Goal: Transaction & Acquisition: Purchase product/service

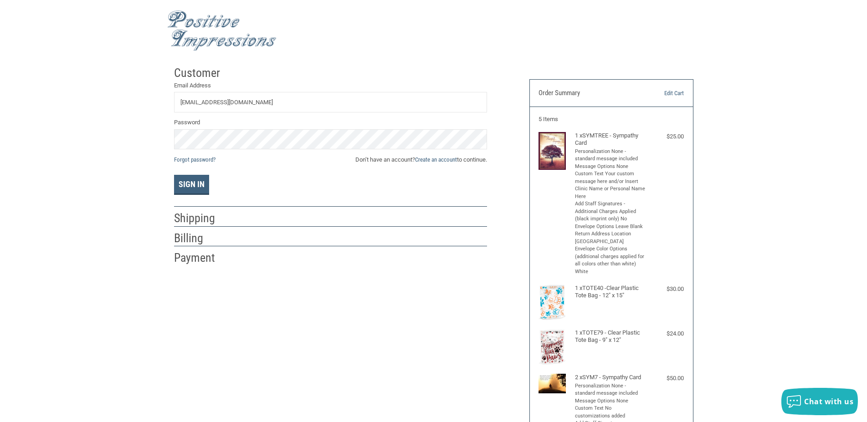
type input "[EMAIL_ADDRESS][DOMAIN_NAME]"
click at [290, 183] on div "Sign In" at bounding box center [330, 185] width 313 height 20
click at [188, 182] on button "Sign In" at bounding box center [191, 185] width 35 height 20
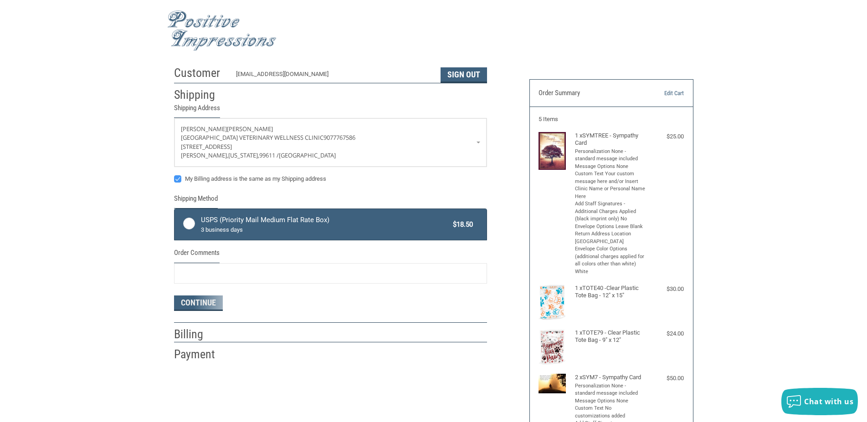
radio input "true"
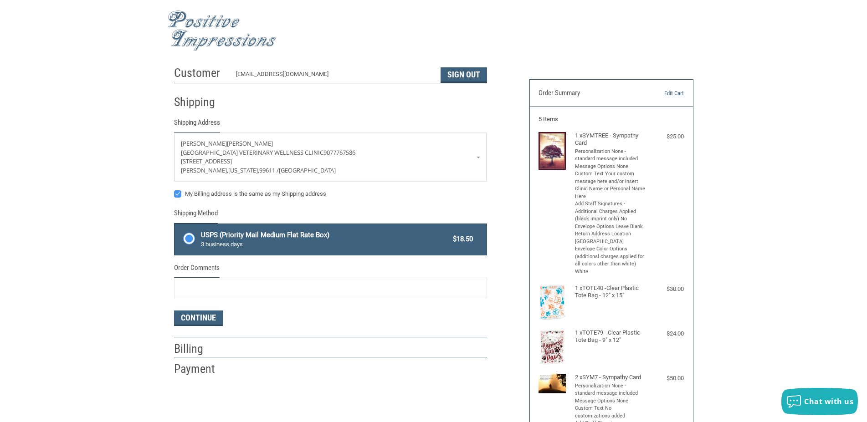
click at [187, 240] on label "USPS (Priority Mail Medium Flat Rate Box) 3 business days $18.50" at bounding box center [331, 239] width 312 height 31
click at [175, 226] on input "USPS (Priority Mail Medium Flat Rate Box) 3 business days $18.50" at bounding box center [175, 225] width 0 height 0
click at [187, 240] on label "USPS (Priority Mail Medium Flat Rate Box) 3 business days $18.50" at bounding box center [331, 239] width 312 height 31
click at [175, 226] on input "USPS (Priority Mail Medium Flat Rate Box) 3 business days $18.50" at bounding box center [175, 225] width 0 height 0
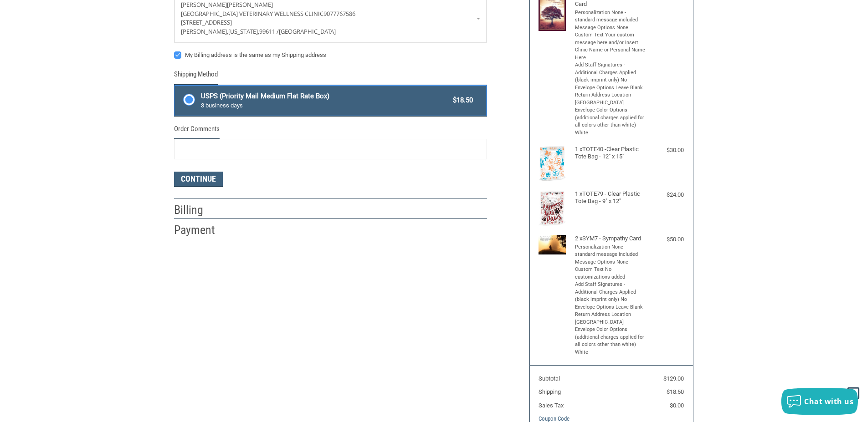
scroll to position [139, 0]
click at [195, 183] on button "Continue" at bounding box center [198, 178] width 49 height 15
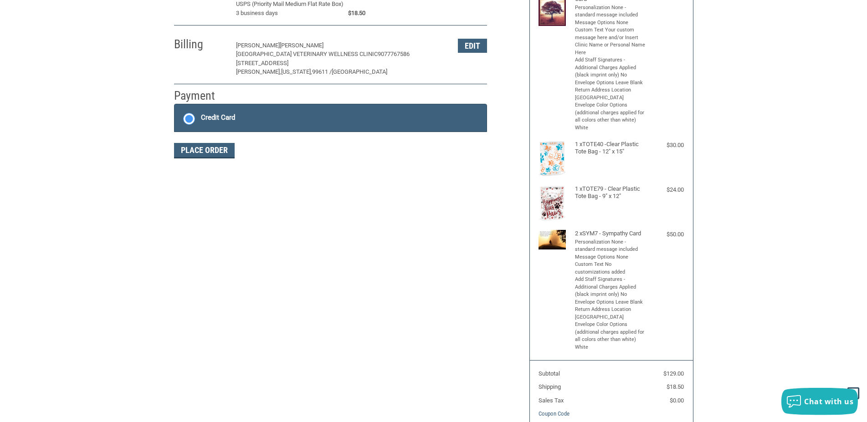
scroll to position [144, 0]
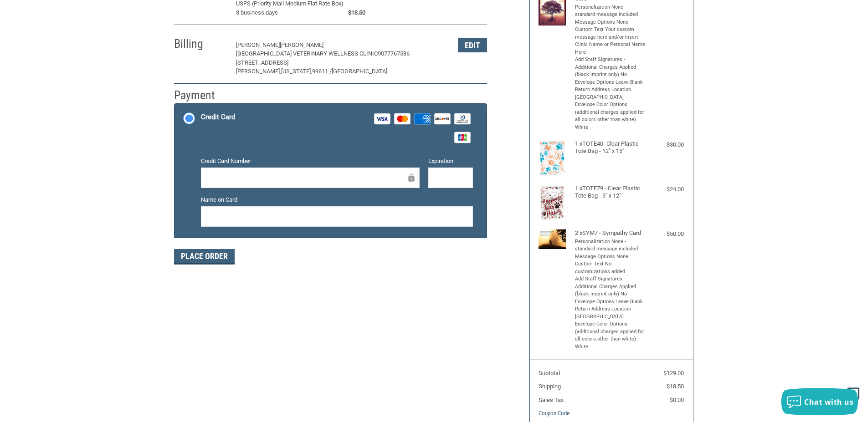
click at [381, 117] on rect at bounding box center [383, 118] width 16 height 11
click at [175, 105] on input "Credit Card Visa Master Amex Discover Diners Club JCB" at bounding box center [175, 105] width 0 height 0
click at [306, 152] on label "Credit Card Visa Master Amex Discover Diners Club JCB" at bounding box center [331, 128] width 312 height 49
click at [175, 105] on input "Credit Card Visa Master Amex Discover Diners Club JCB" at bounding box center [175, 105] width 0 height 0
click at [204, 260] on button "Place Order" at bounding box center [204, 256] width 61 height 15
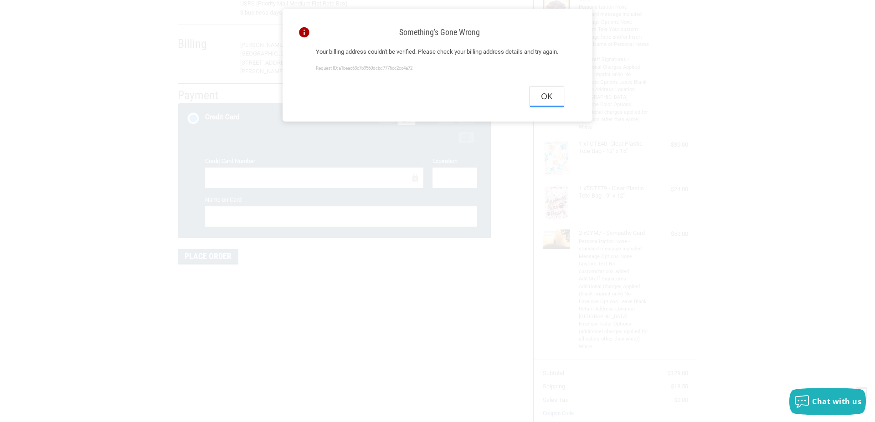
click at [557, 107] on button "Ok" at bounding box center [547, 97] width 34 height 21
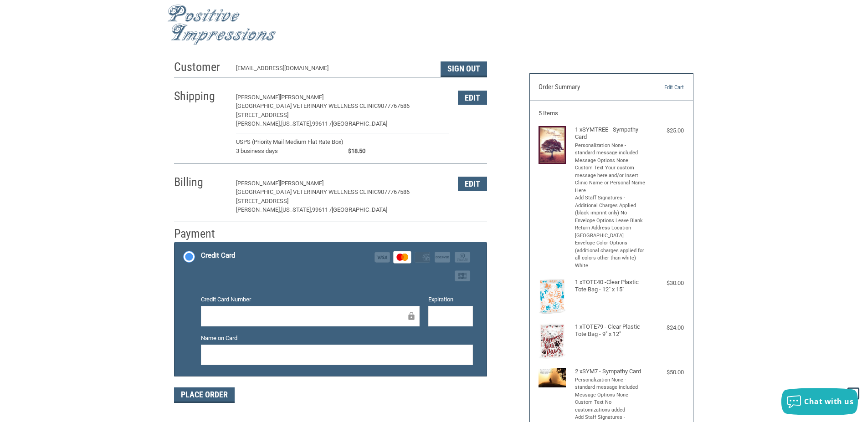
scroll to position [0, 0]
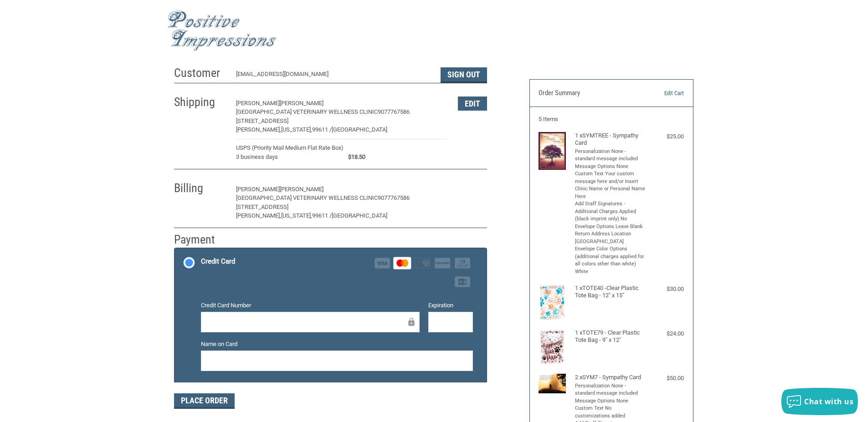
click at [476, 187] on button "Edit" at bounding box center [472, 190] width 29 height 14
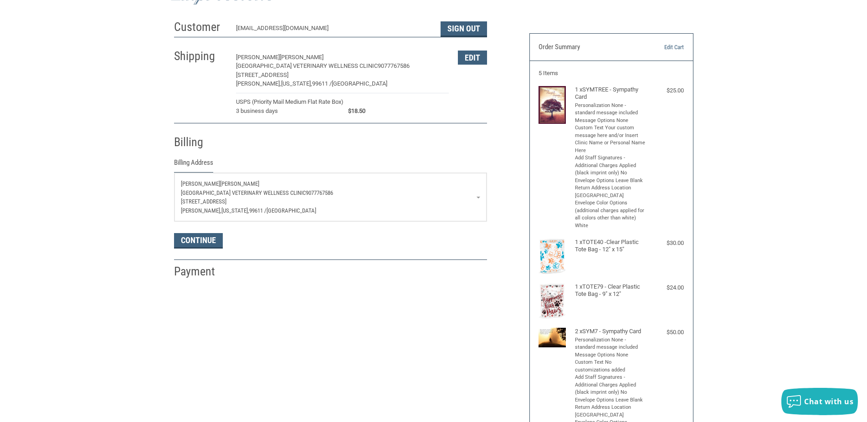
scroll to position [46, 0]
click at [190, 150] on div "Billing" at bounding box center [200, 142] width 53 height 16
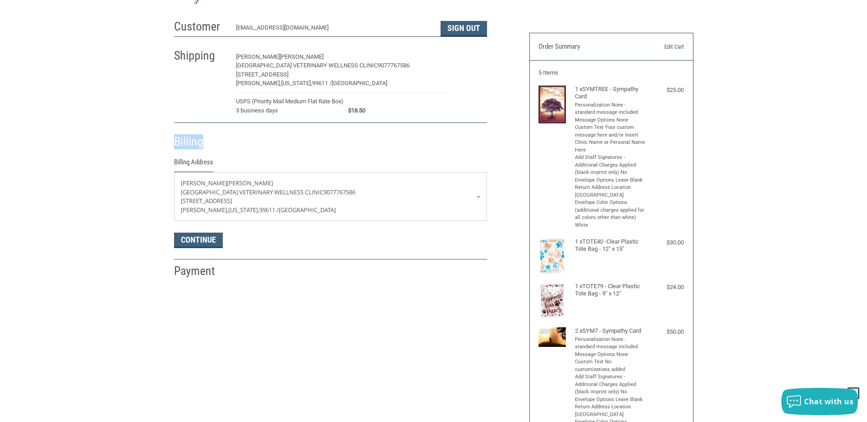
click at [480, 62] on button "Edit" at bounding box center [472, 57] width 29 height 14
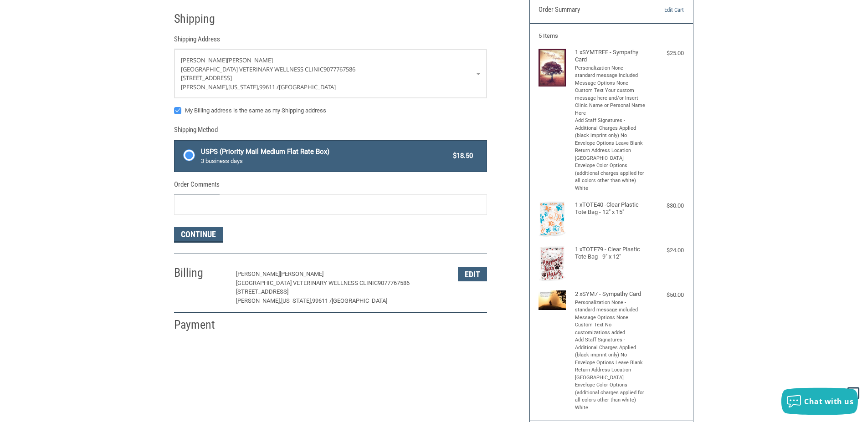
scroll to position [84, 0]
click at [476, 280] on button "Edit" at bounding box center [472, 274] width 29 height 14
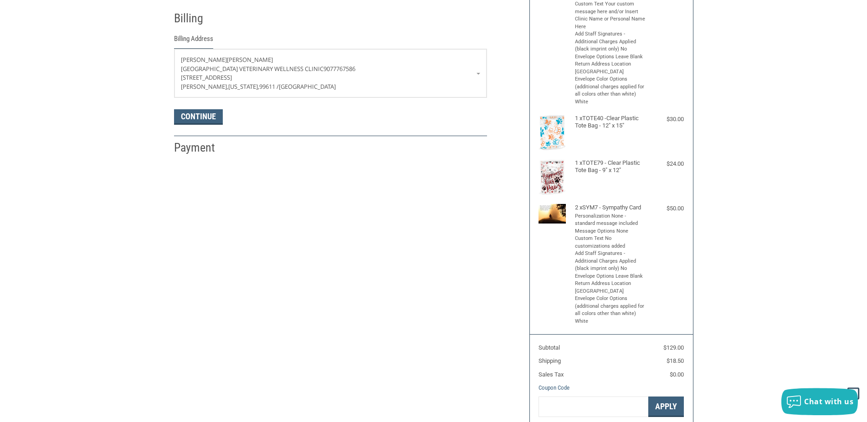
scroll to position [31, 0]
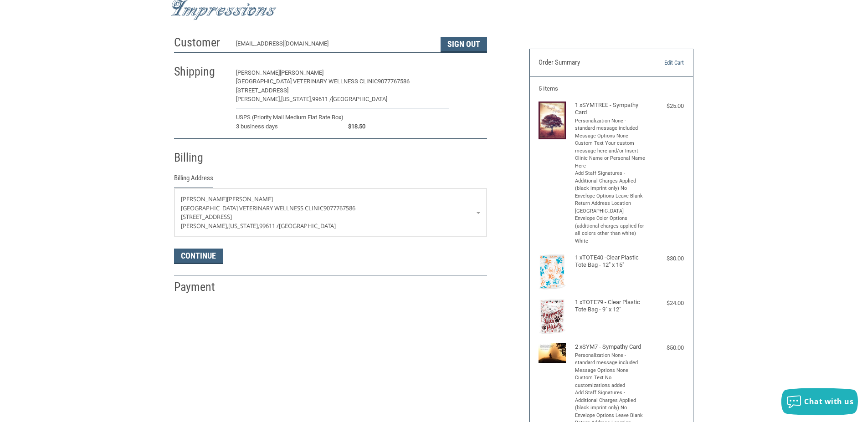
click at [472, 75] on button "Edit" at bounding box center [472, 73] width 29 height 14
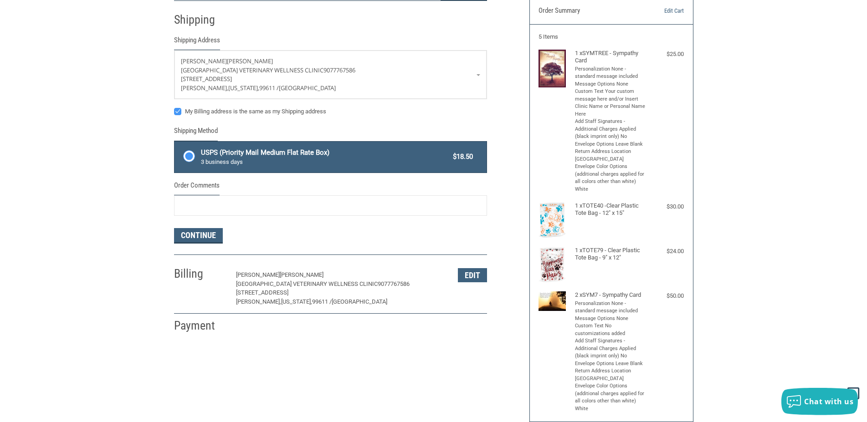
scroll to position [84, 0]
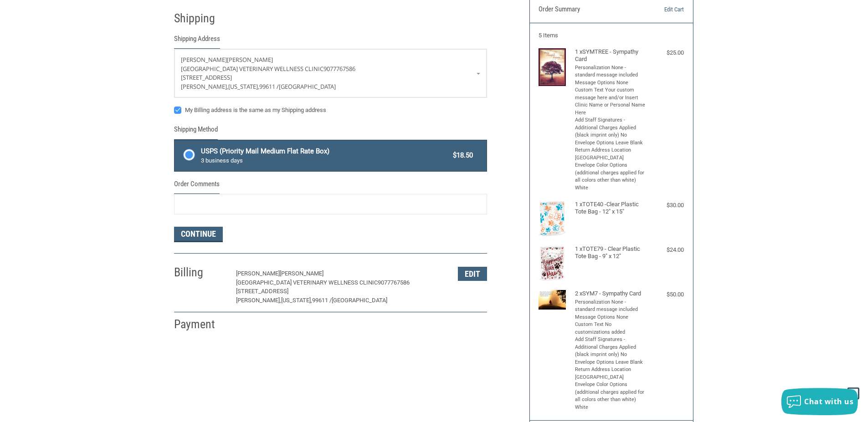
click at [181, 112] on label "My Billing address is the same as my Shipping address" at bounding box center [330, 110] width 313 height 7
click at [175, 106] on input "My Billing address is the same as my Shipping address" at bounding box center [174, 106] width 0 height 0
checkbox input "false"
click at [469, 273] on button "Edit" at bounding box center [472, 274] width 29 height 14
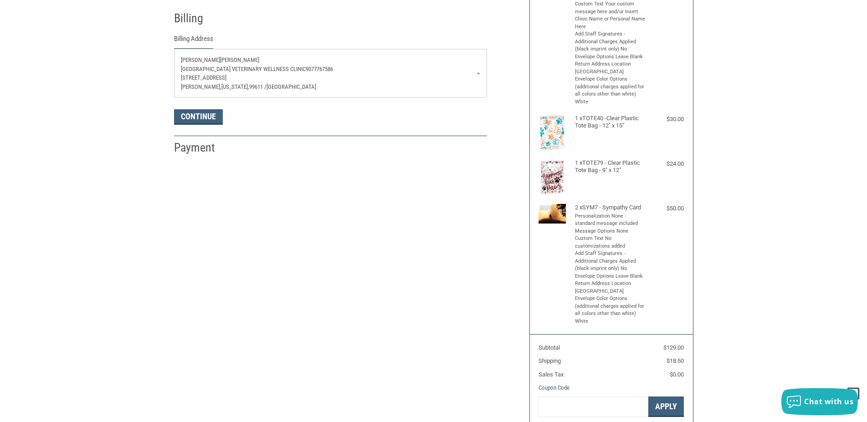
scroll to position [0, 0]
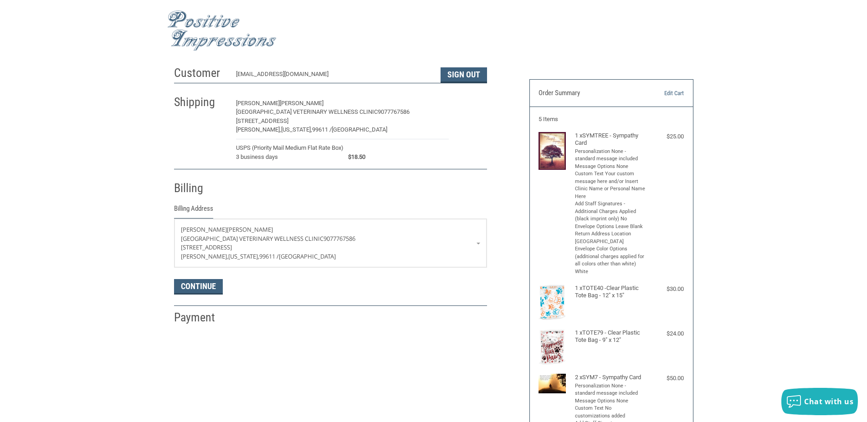
click at [473, 102] on button "Edit" at bounding box center [472, 104] width 29 height 14
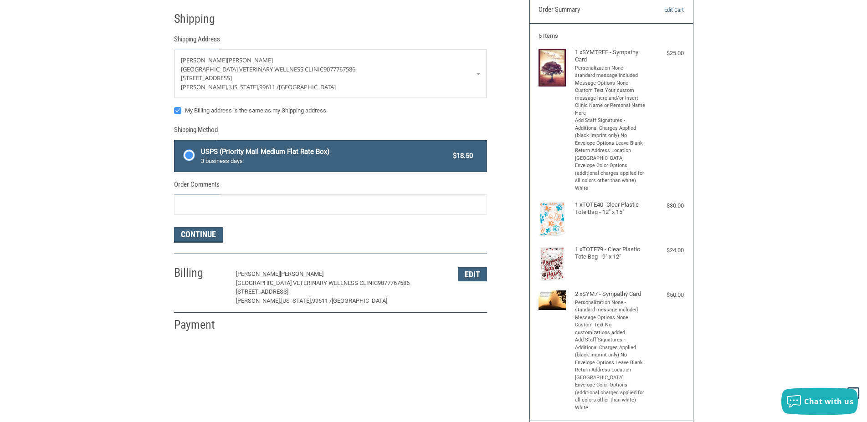
scroll to position [84, 0]
click at [181, 108] on label "My Billing address is the same as my Shipping address" at bounding box center [330, 110] width 313 height 7
click at [175, 106] on input "My Billing address is the same as my Shipping address" at bounding box center [174, 106] width 0 height 0
checkbox input "false"
click at [472, 276] on button "Edit" at bounding box center [472, 274] width 29 height 14
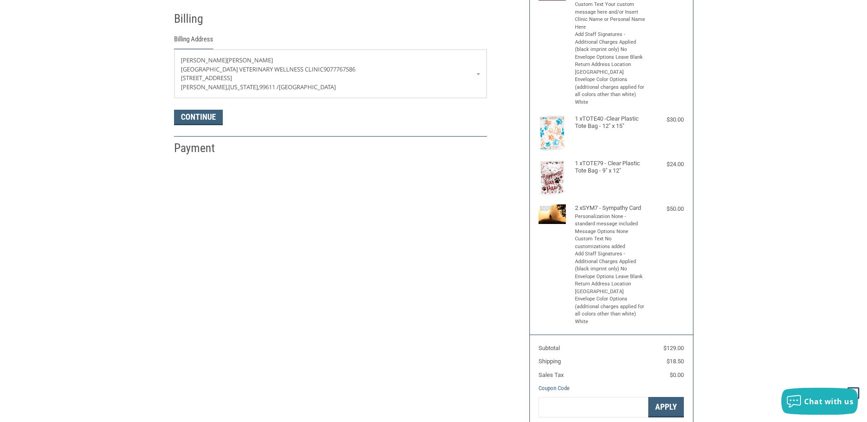
scroll to position [170, 0]
click at [252, 114] on div "Continue" at bounding box center [330, 116] width 313 height 15
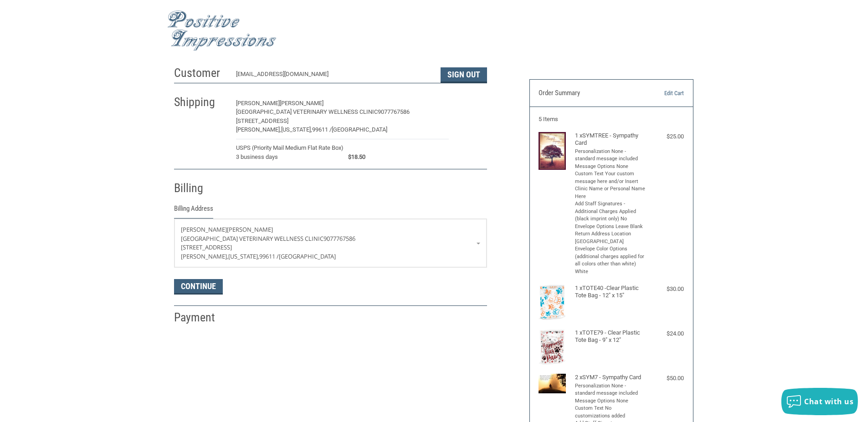
click at [466, 102] on button "Edit" at bounding box center [472, 104] width 29 height 14
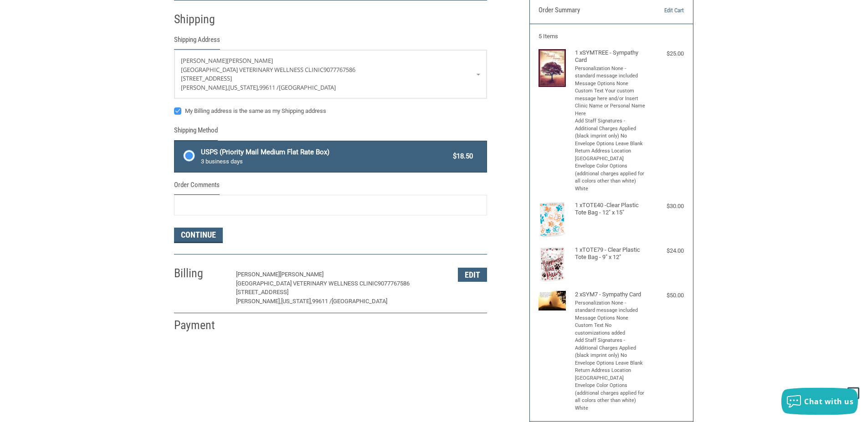
scroll to position [84, 0]
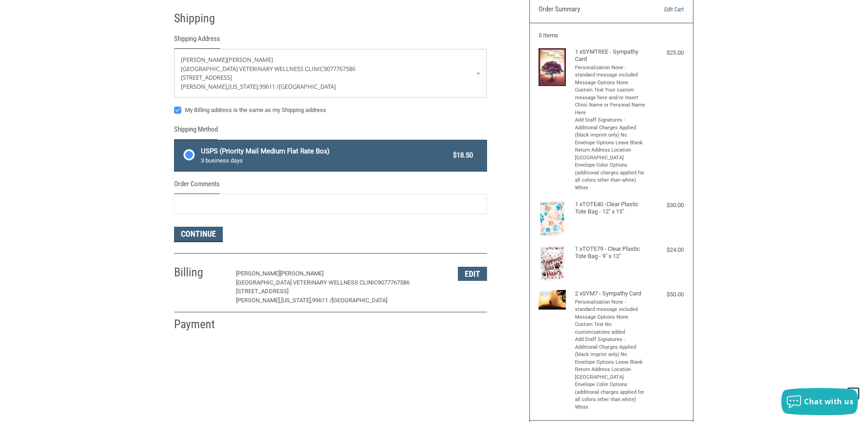
drag, startPoint x: 179, startPoint y: 115, endPoint x: 174, endPoint y: 115, distance: 4.6
click at [174, 115] on div "My Billing address is the same as my Shipping address" at bounding box center [330, 112] width 313 height 12
click at [178, 111] on label "My Billing address is the same as my Shipping address" at bounding box center [330, 110] width 313 height 7
click at [175, 106] on input "My Billing address is the same as my Shipping address" at bounding box center [174, 106] width 0 height 0
click at [178, 111] on label "My Billing address is the same as my Shipping address" at bounding box center [330, 110] width 313 height 7
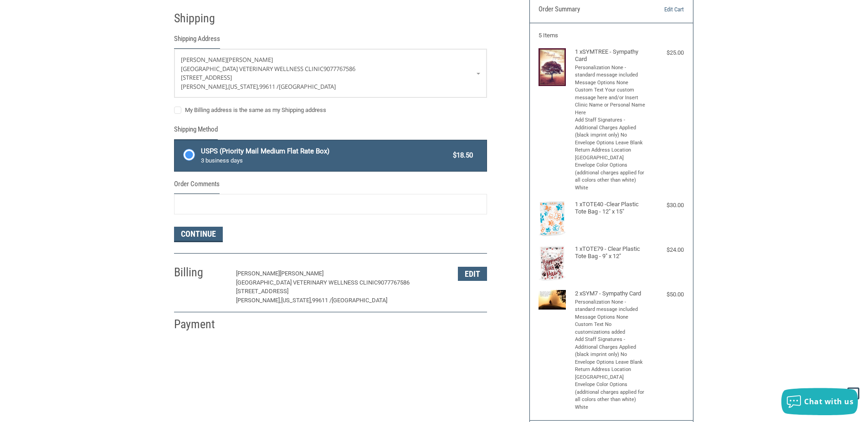
click at [175, 106] on input "My Billing address is the same as my Shipping address" at bounding box center [174, 106] width 0 height 0
click at [178, 111] on label "My Billing address is the same as my Shipping address" at bounding box center [330, 110] width 313 height 7
click at [175, 106] on input "My Billing address is the same as my Shipping address" at bounding box center [174, 106] width 0 height 0
checkbox input "false"
click at [188, 209] on input "Order Comments" at bounding box center [330, 204] width 313 height 21
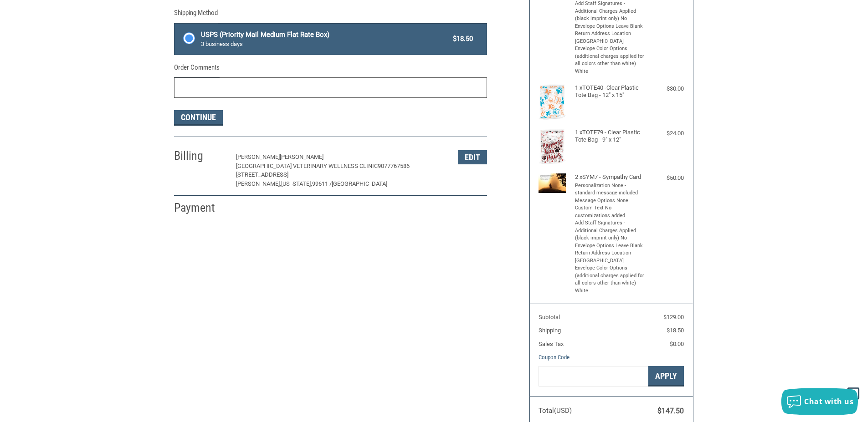
scroll to position [223, 0]
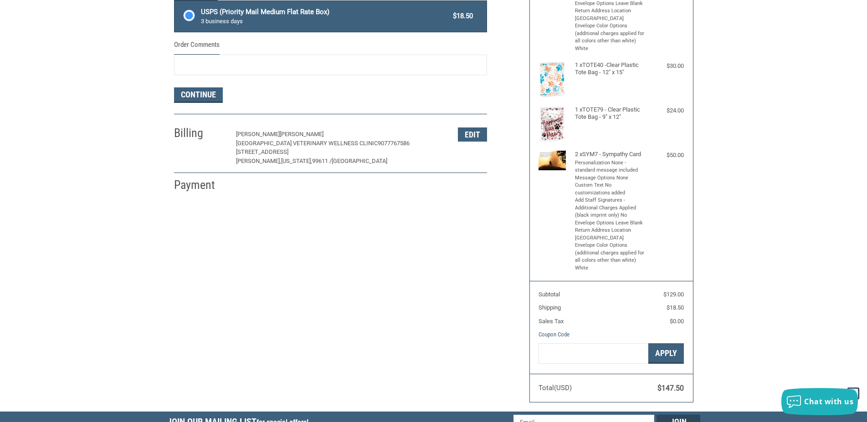
click at [182, 131] on h2 "Billing" at bounding box center [200, 133] width 53 height 15
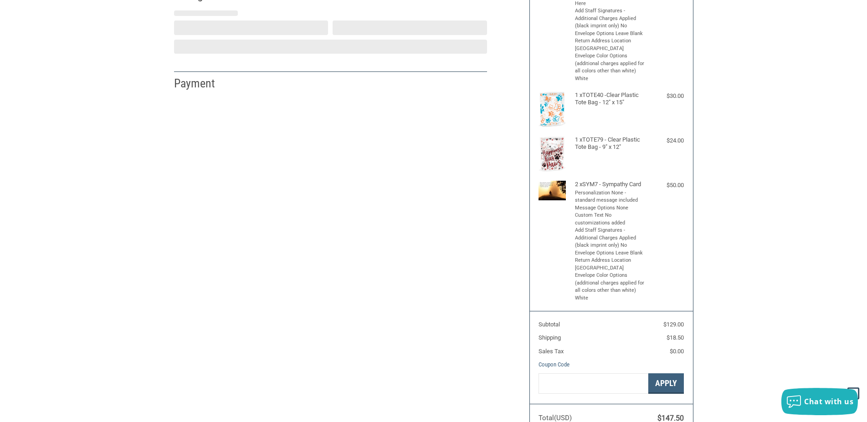
scroll to position [0, 0]
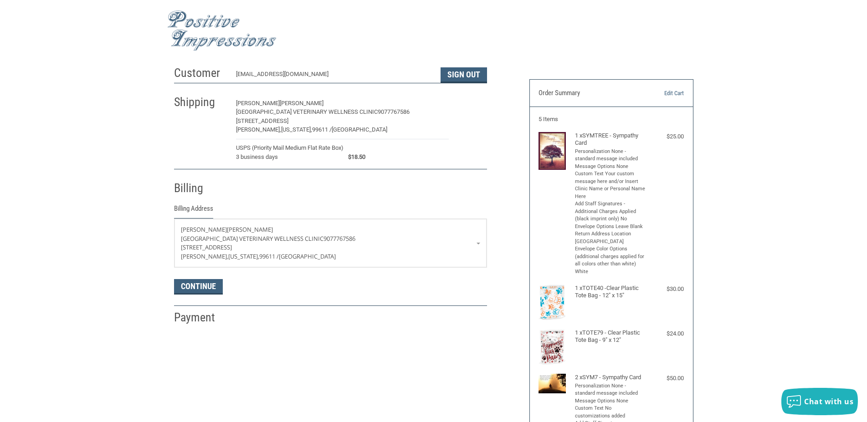
click at [482, 106] on button "Edit" at bounding box center [472, 104] width 29 height 14
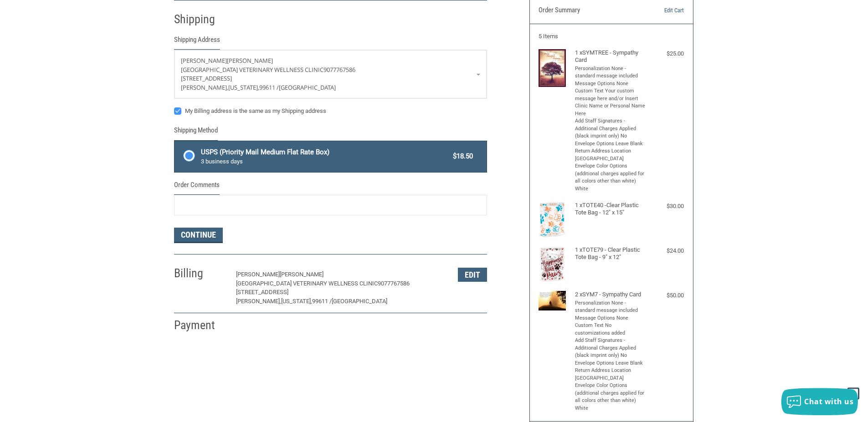
scroll to position [84, 0]
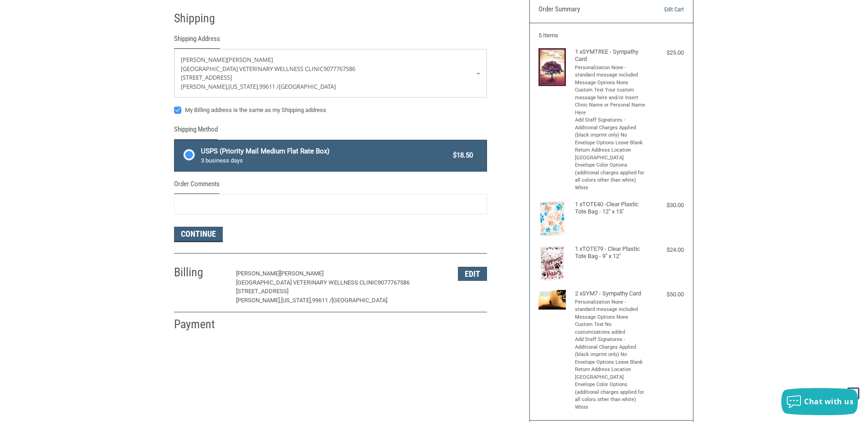
click at [178, 112] on label "My Billing address is the same as my Shipping address" at bounding box center [330, 110] width 313 height 7
click at [175, 106] on input "My Billing address is the same as my Shipping address" at bounding box center [174, 106] width 0 height 0
checkbox input "false"
click at [195, 233] on button "Continue" at bounding box center [198, 234] width 49 height 15
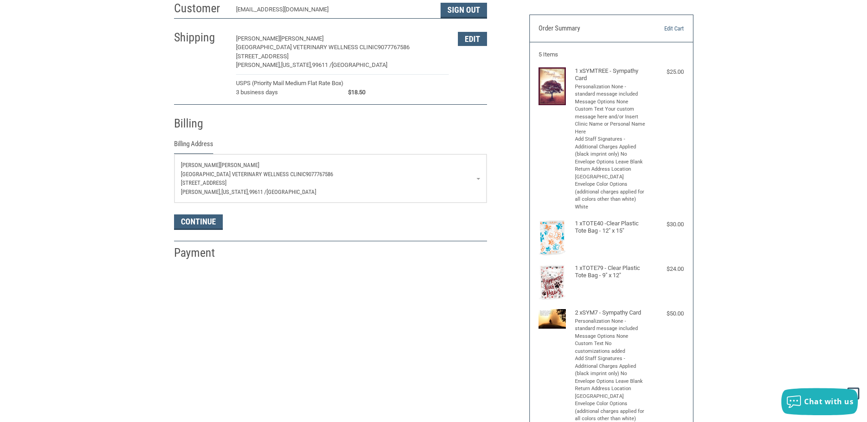
scroll to position [0, 0]
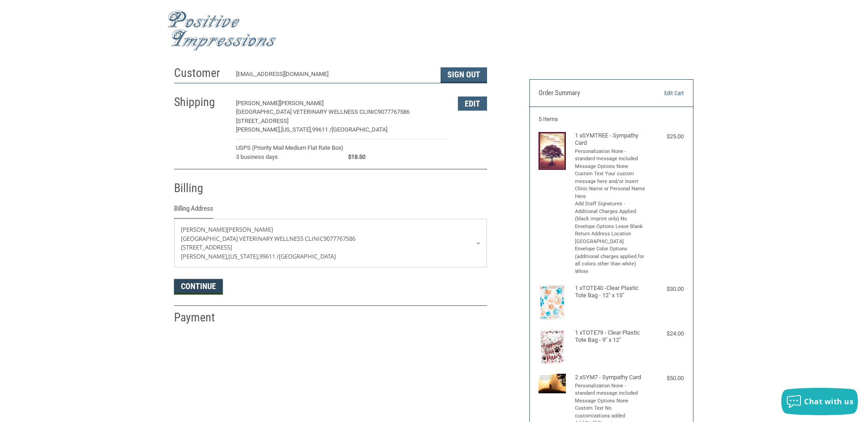
click at [186, 281] on button "Continue" at bounding box center [198, 286] width 49 height 15
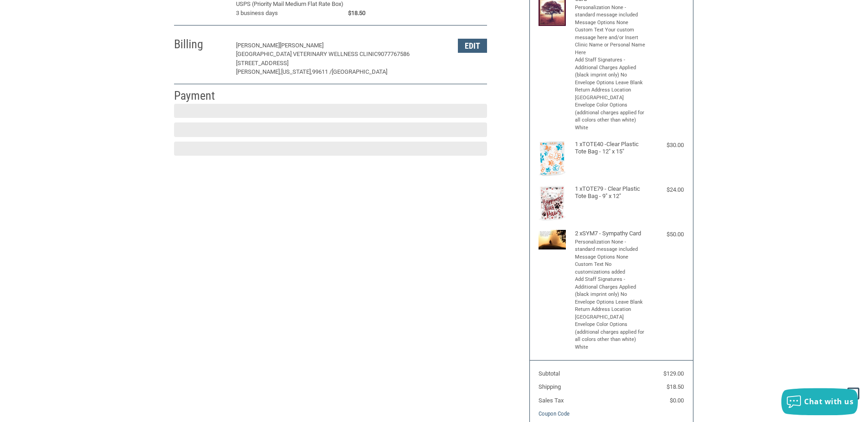
scroll to position [144, 0]
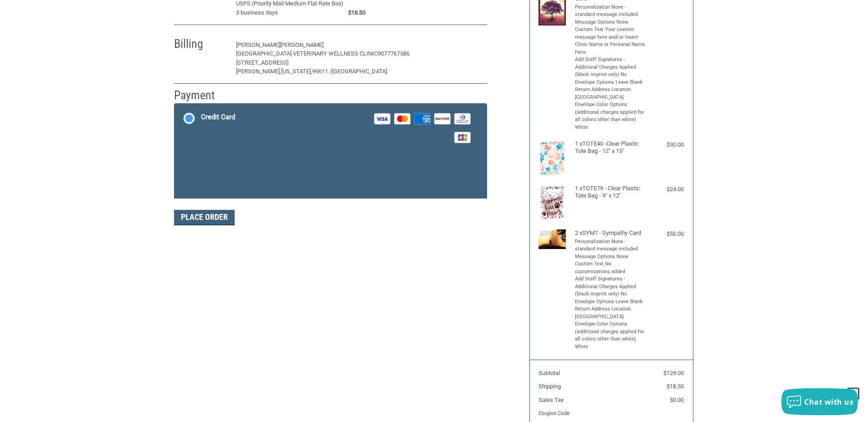
click at [467, 46] on button "Edit" at bounding box center [472, 45] width 29 height 14
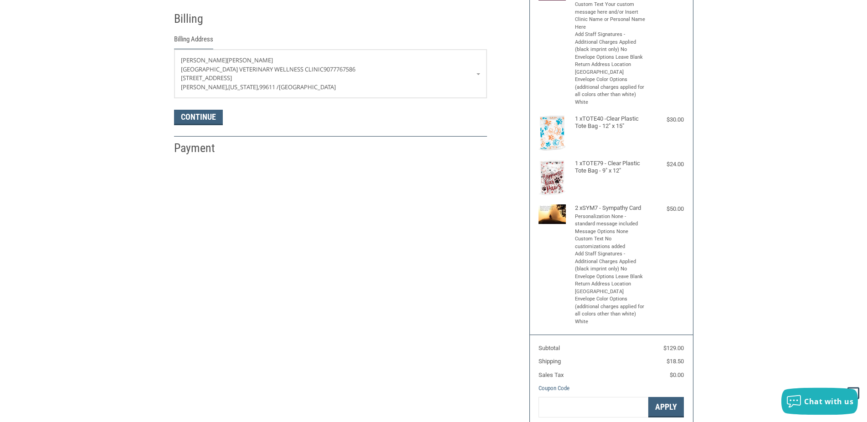
scroll to position [170, 0]
click at [267, 74] on p "[GEOGRAPHIC_DATA] Clinic 9077767586" at bounding box center [330, 69] width 299 height 9
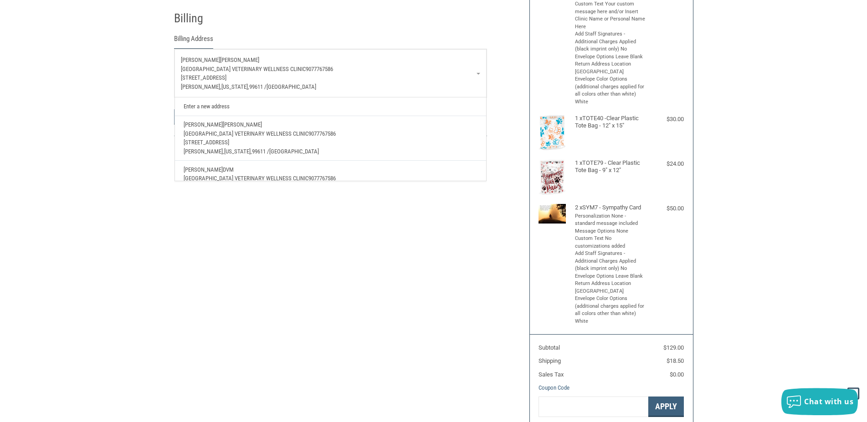
click at [266, 77] on p "[STREET_ADDRESS]" at bounding box center [330, 77] width 299 height 9
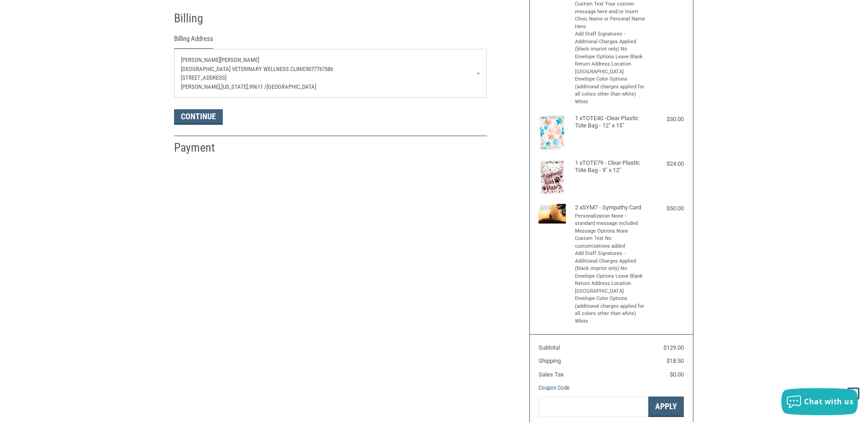
click at [266, 77] on p "[STREET_ADDRESS]" at bounding box center [330, 77] width 299 height 9
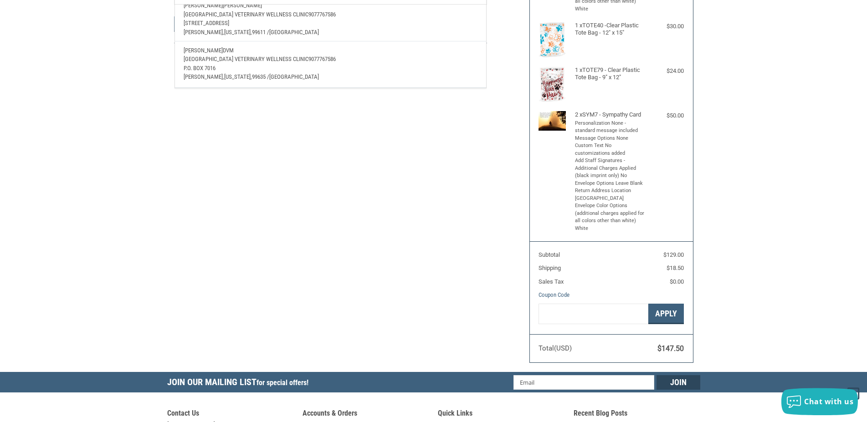
scroll to position [34, 0]
click at [221, 46] on p "[PERSON_NAME] E DVM" at bounding box center [330, 50] width 293 height 9
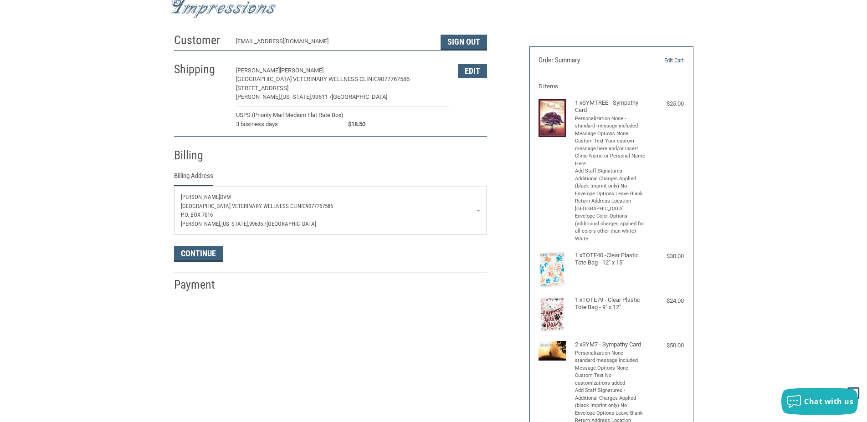
scroll to position [31, 0]
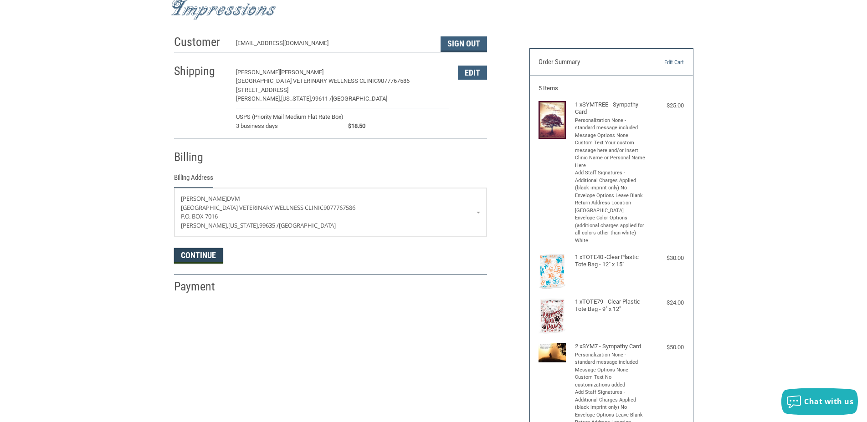
click at [195, 258] on button "Continue" at bounding box center [198, 255] width 49 height 15
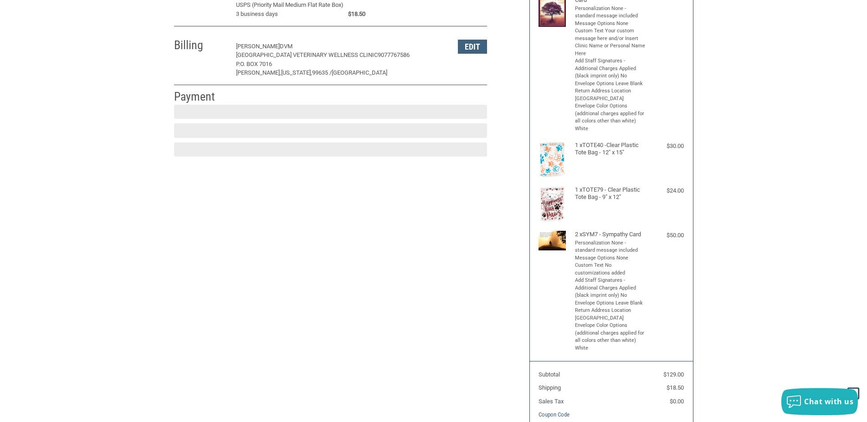
scroll to position [144, 0]
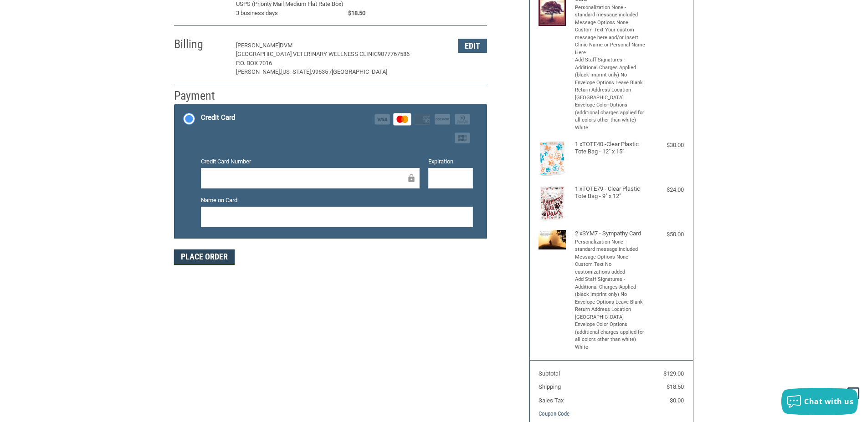
click at [187, 257] on button "Place Order" at bounding box center [204, 257] width 61 height 15
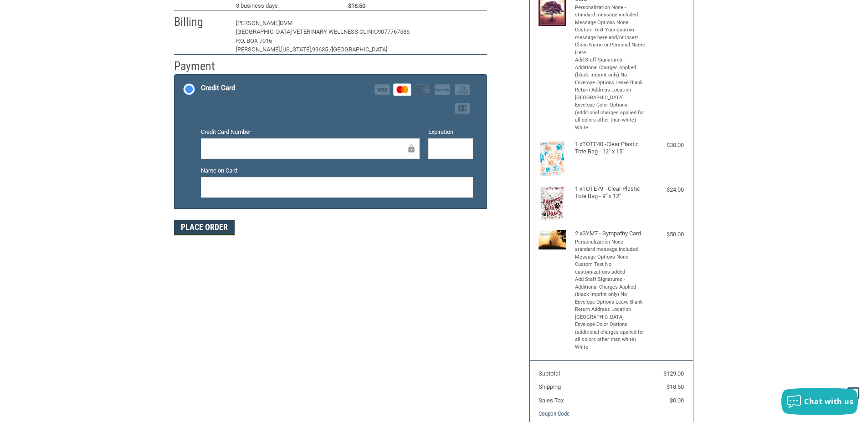
scroll to position [102, 0]
